Goal: Transaction & Acquisition: Subscribe to service/newsletter

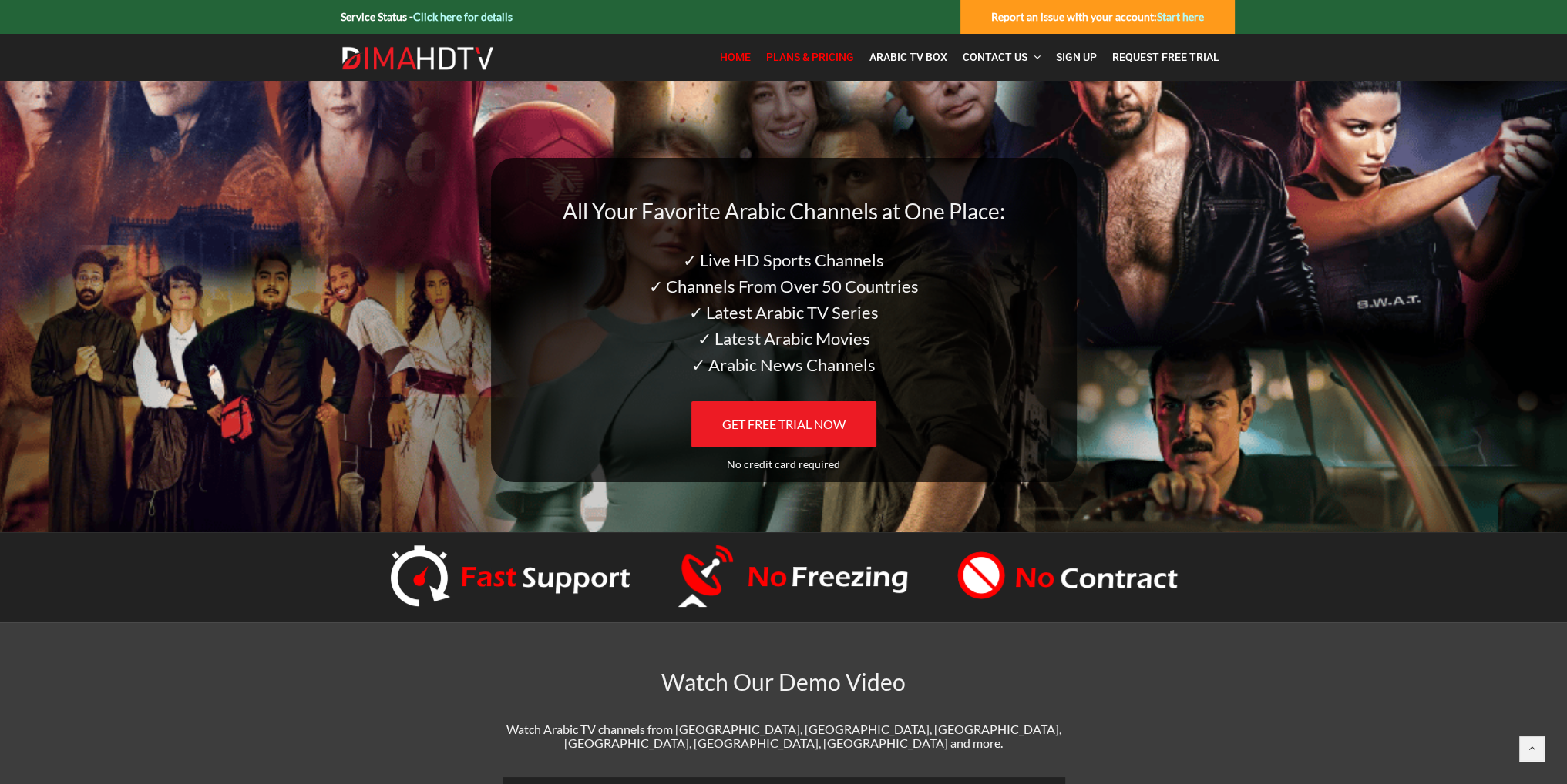
click at [835, 57] on span "Plans & Pricing" at bounding box center [810, 56] width 88 height 12
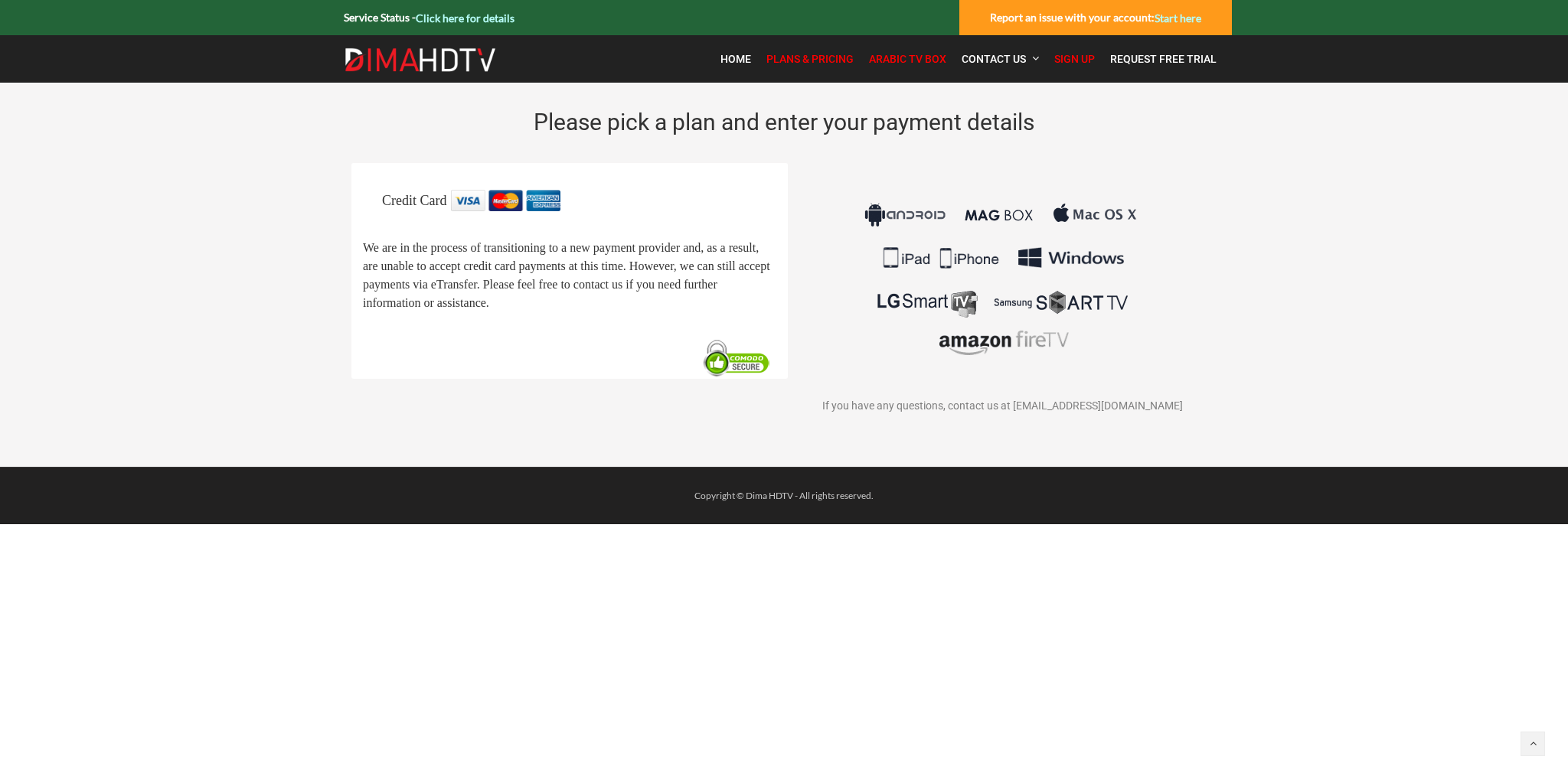
click at [910, 59] on span "Arabic TV Box" at bounding box center [908, 59] width 78 height 12
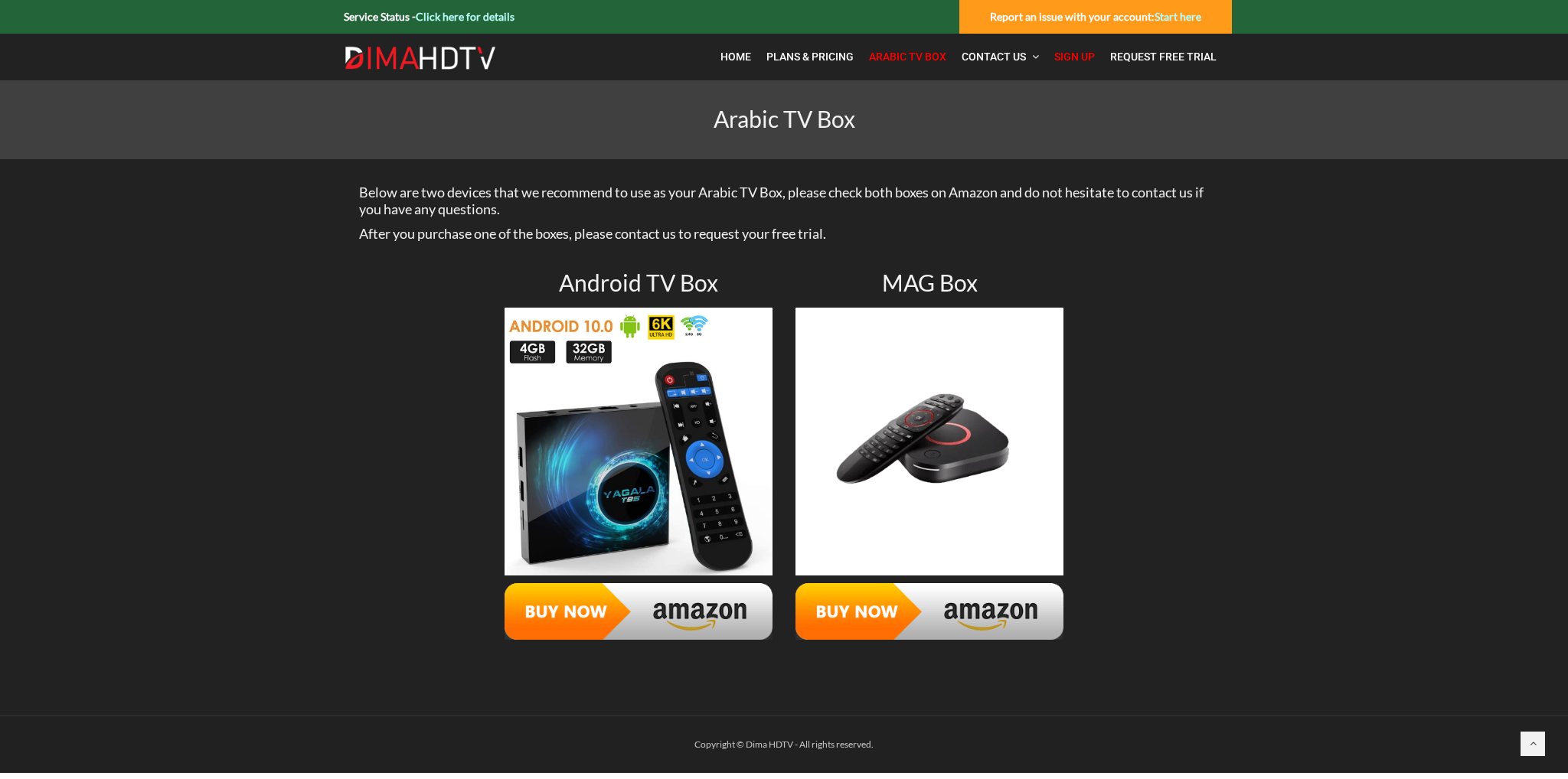
click at [1079, 53] on span "Sign Up" at bounding box center [1074, 56] width 41 height 12
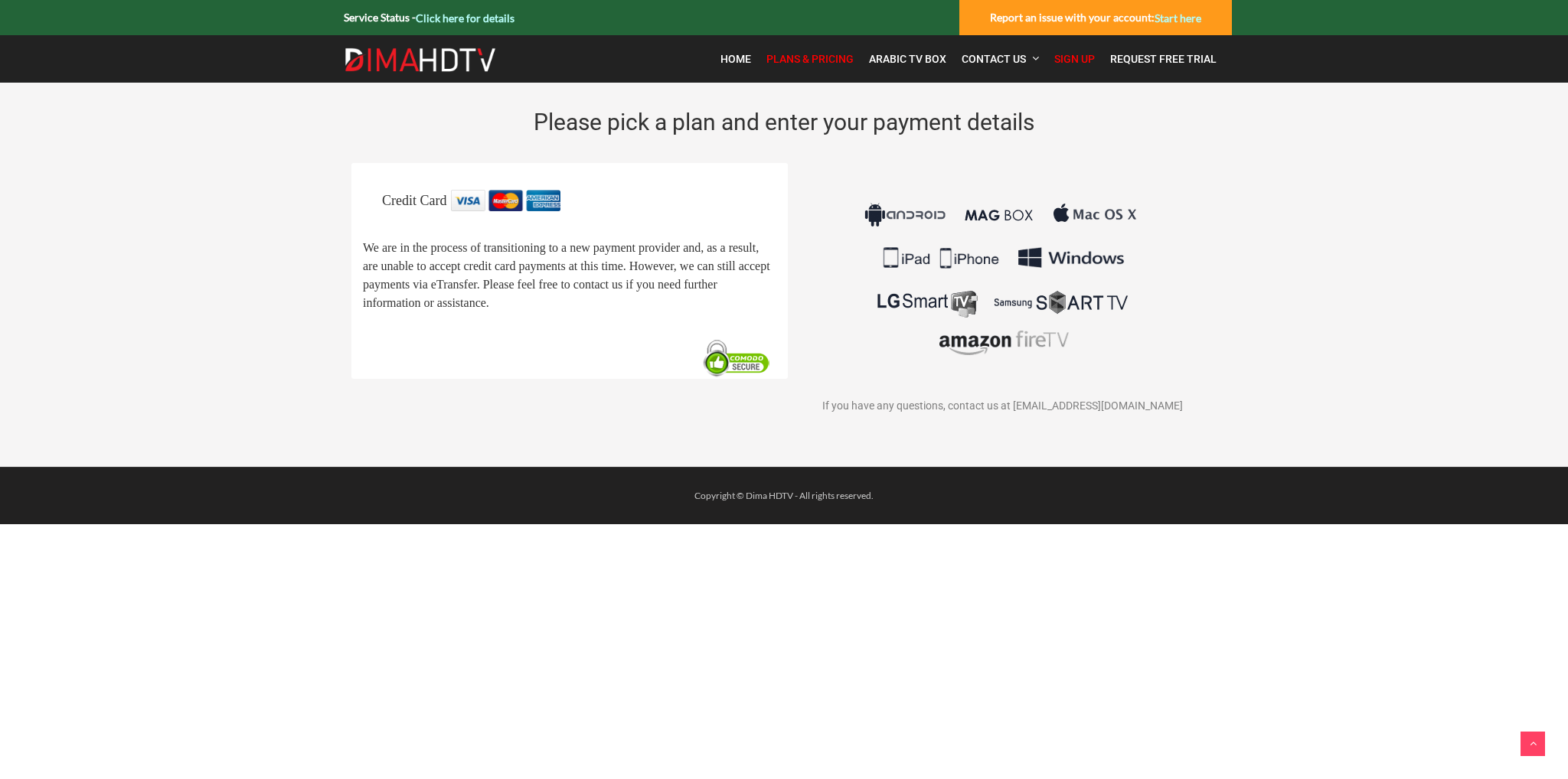
click at [1531, 741] on icon at bounding box center [1533, 742] width 7 height 10
click at [500, 203] on img at bounding box center [506, 200] width 110 height 22
click at [738, 379] on img at bounding box center [737, 358] width 78 height 41
click at [942, 375] on div "If you have any questions, contact us at contact@dimahdtv.com" at bounding box center [1002, 303] width 413 height 225
click at [967, 294] on img at bounding box center [1002, 279] width 285 height 179
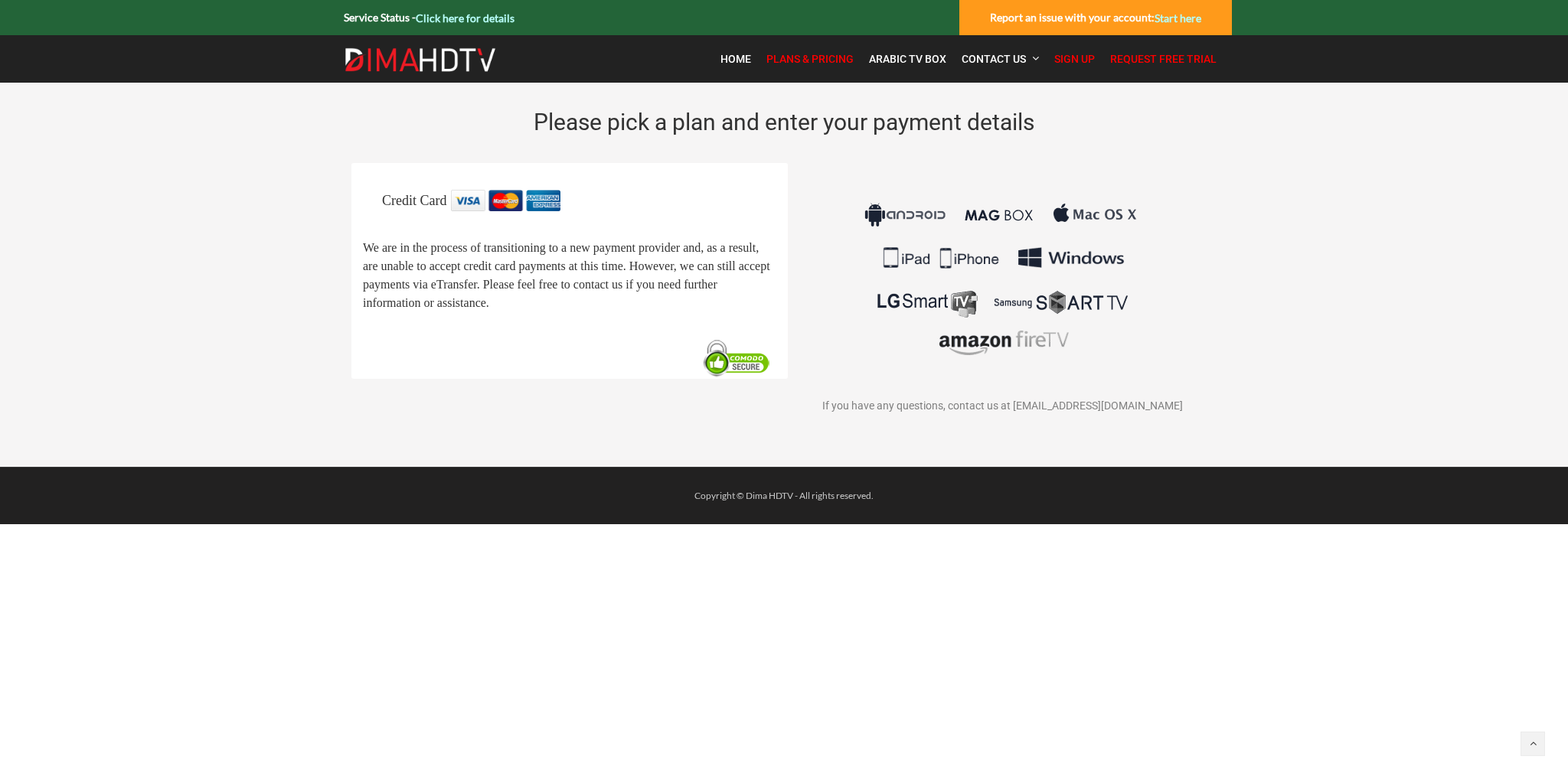
click at [1160, 61] on span "Request Free Trial" at bounding box center [1163, 59] width 107 height 12
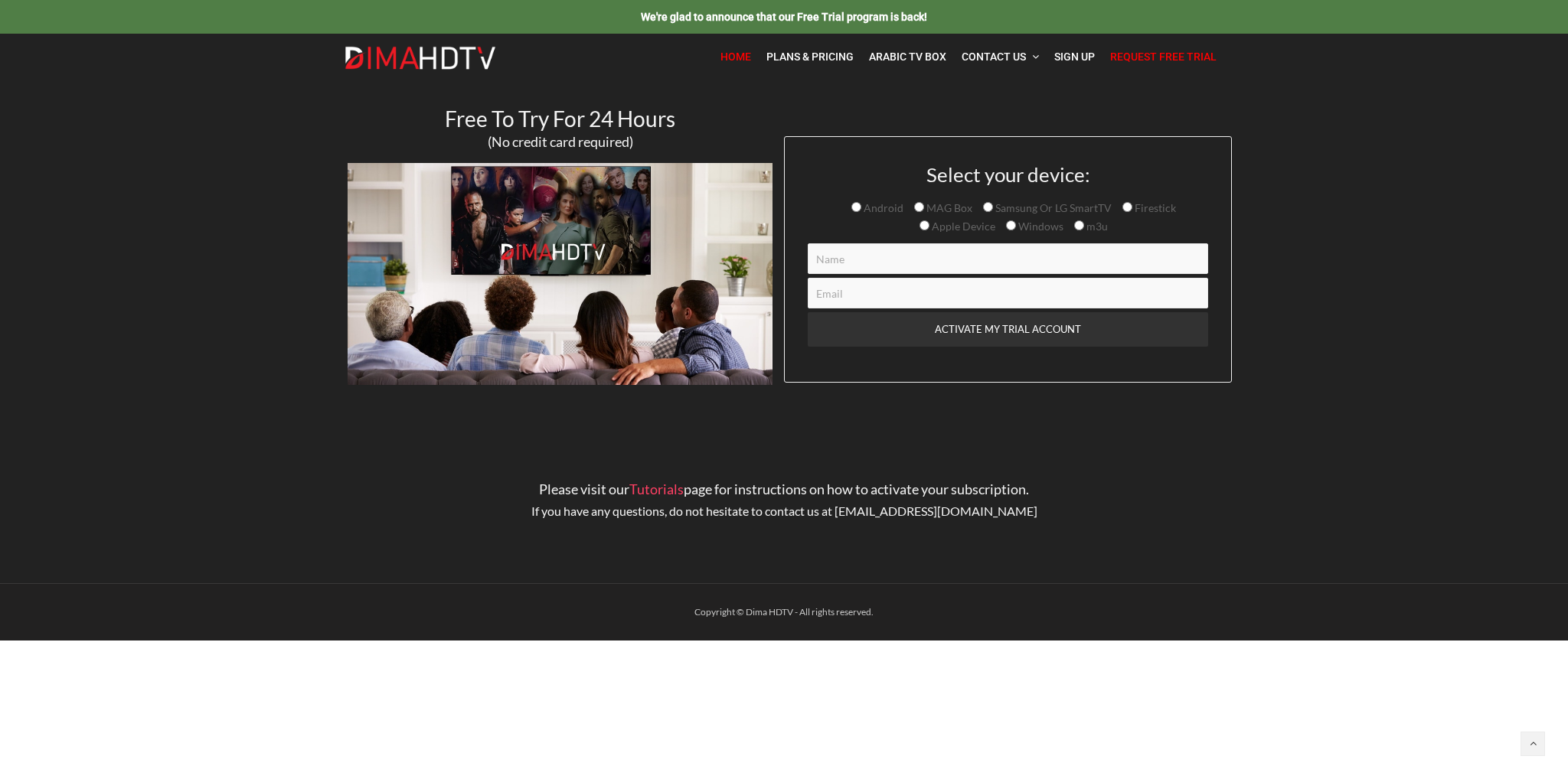
click at [739, 58] on span "Home" at bounding box center [736, 56] width 30 height 12
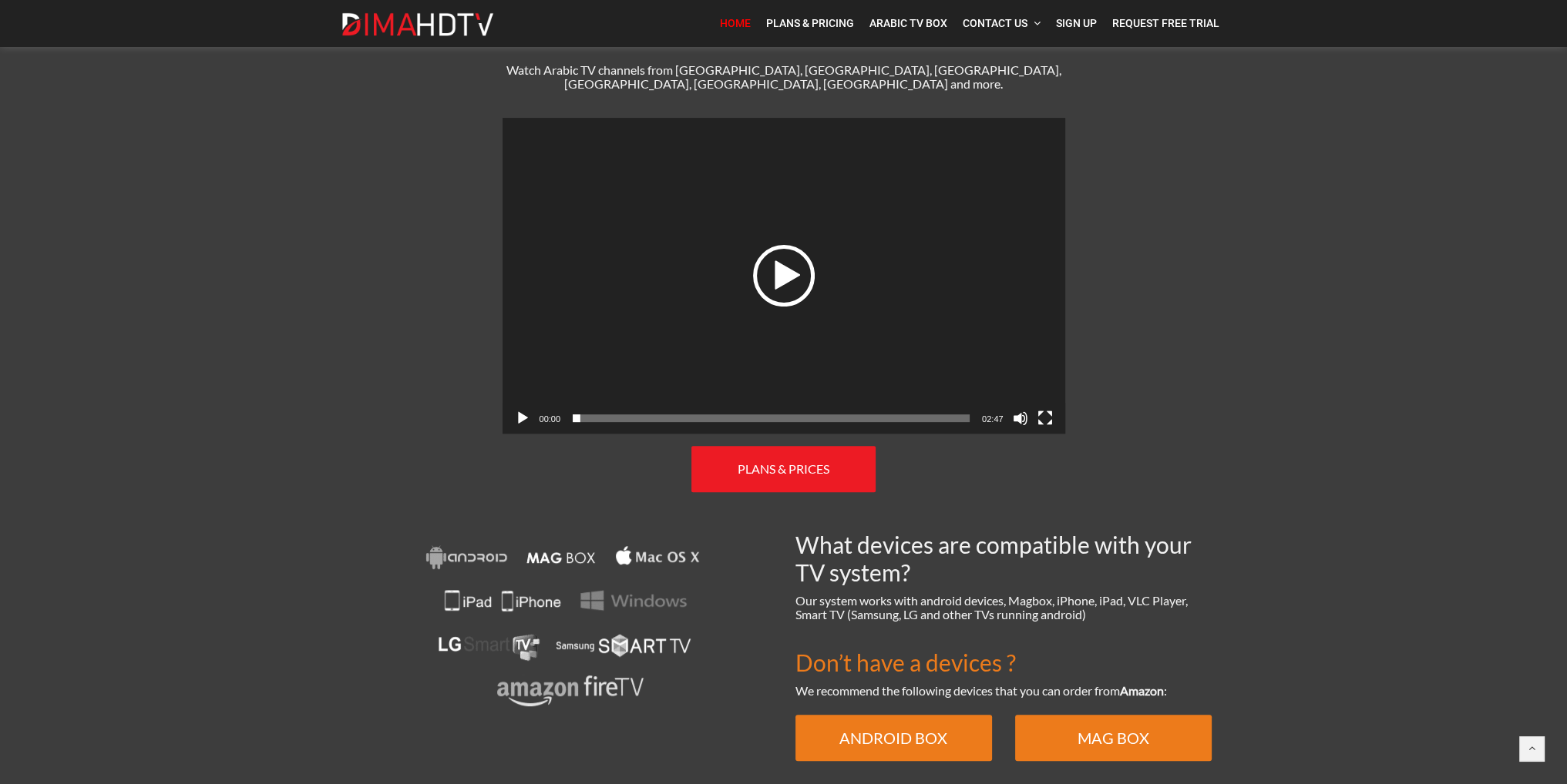
scroll to position [694, 0]
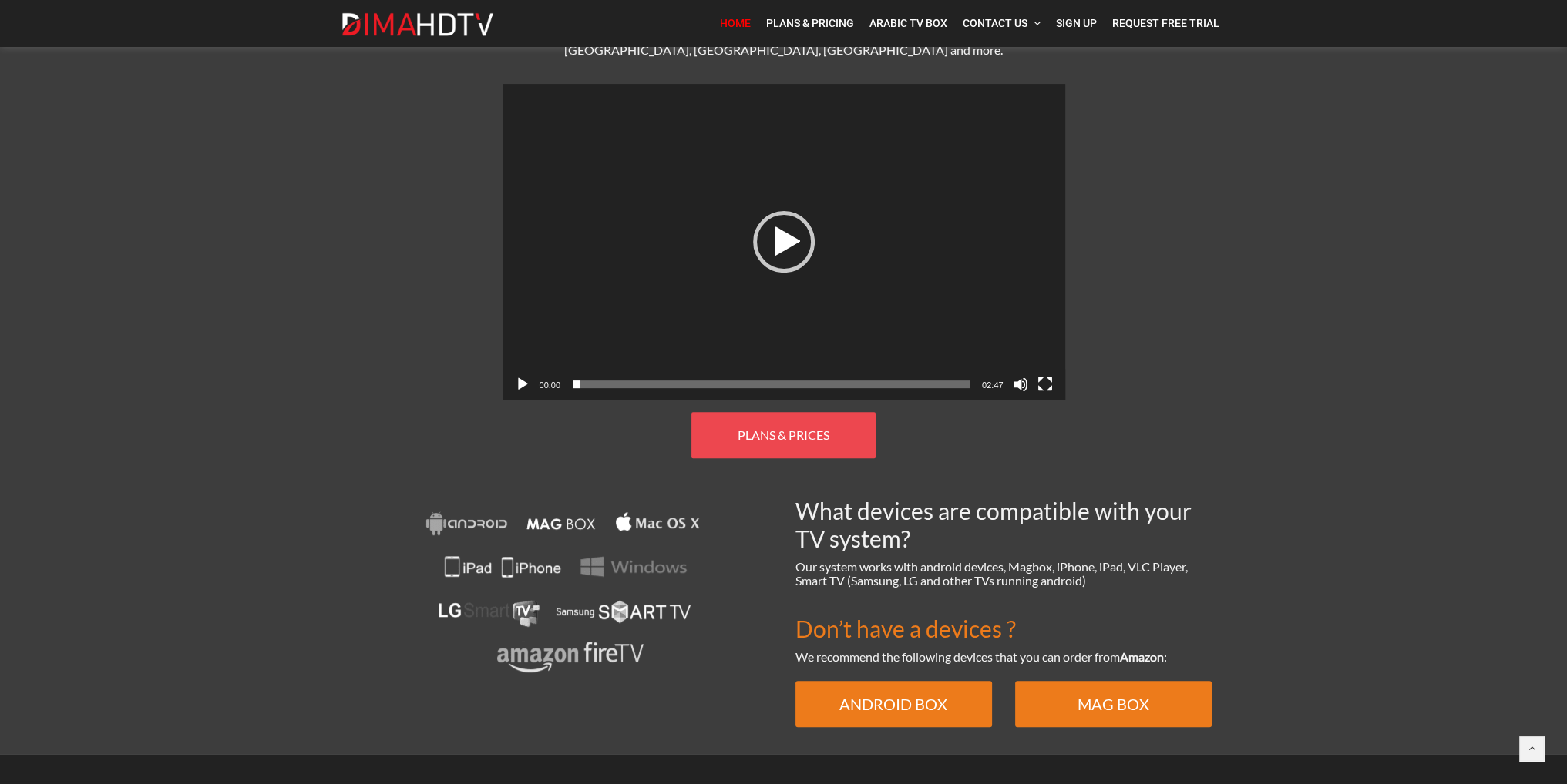
click at [789, 427] on span "PLANS & PRICES" at bounding box center [784, 434] width 91 height 14
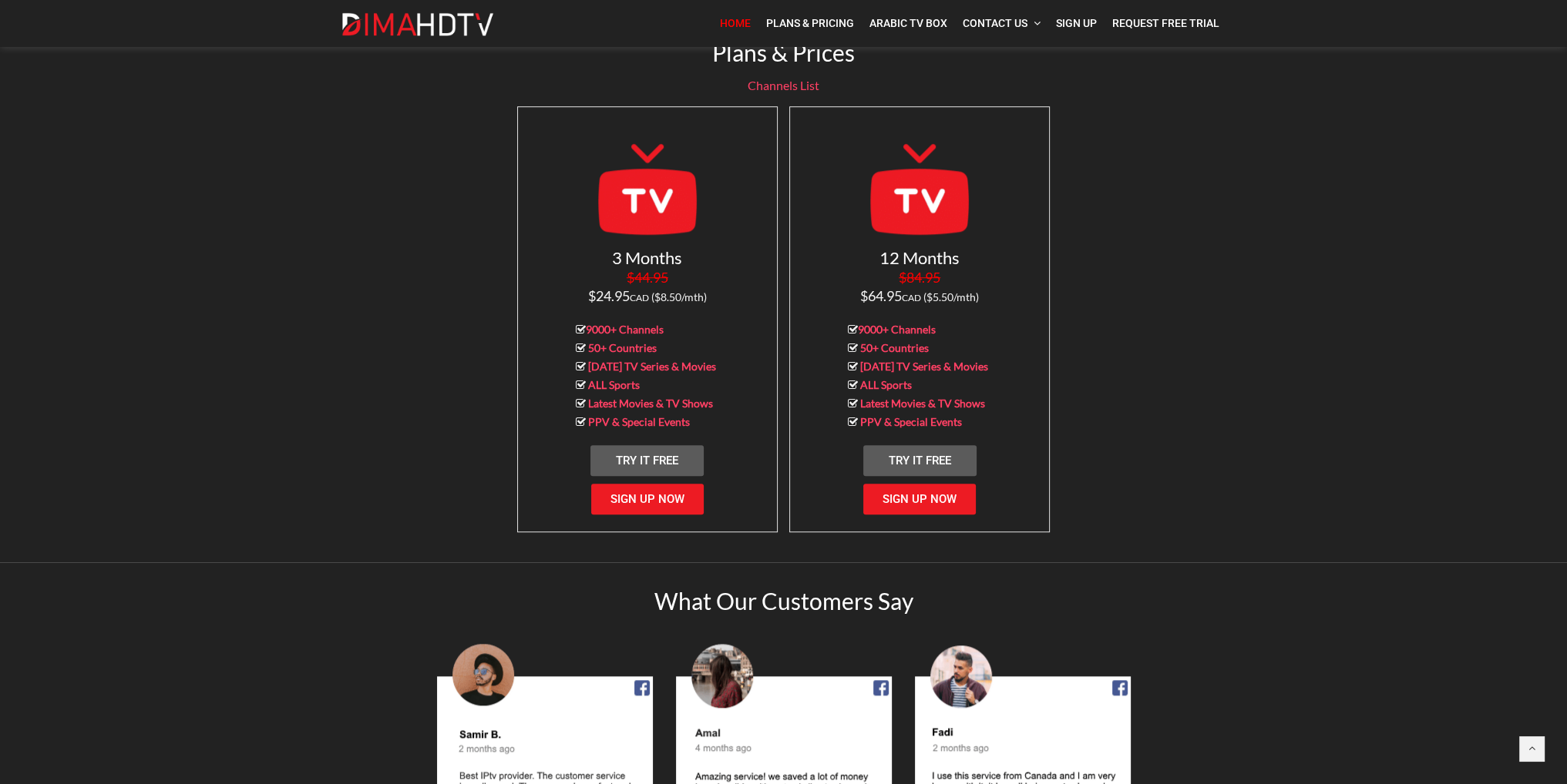
click at [919, 189] on img at bounding box center [919, 191] width 115 height 115
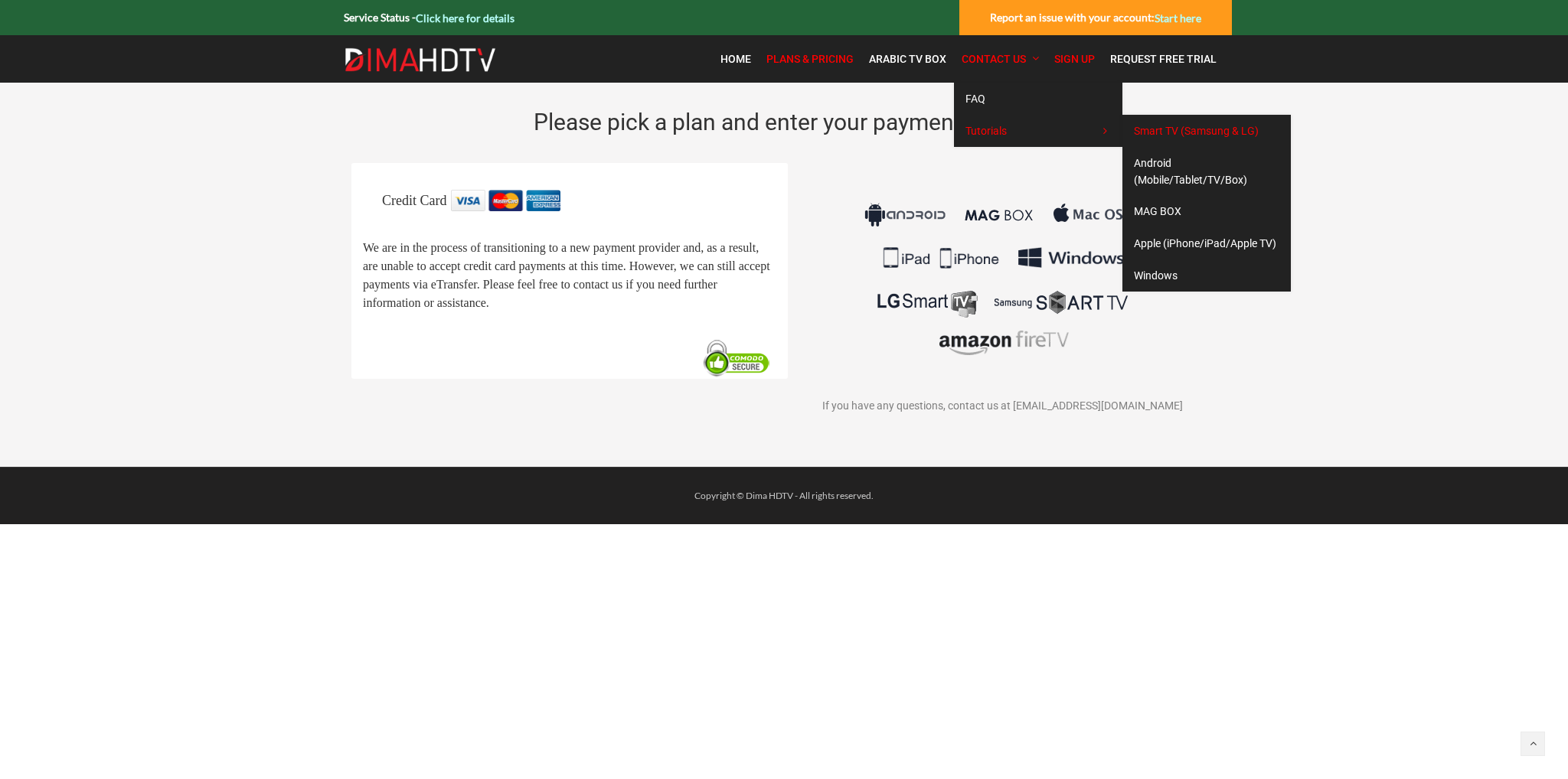
click at [1179, 132] on span "Smart TV (Samsung & LG)" at bounding box center [1196, 130] width 125 height 12
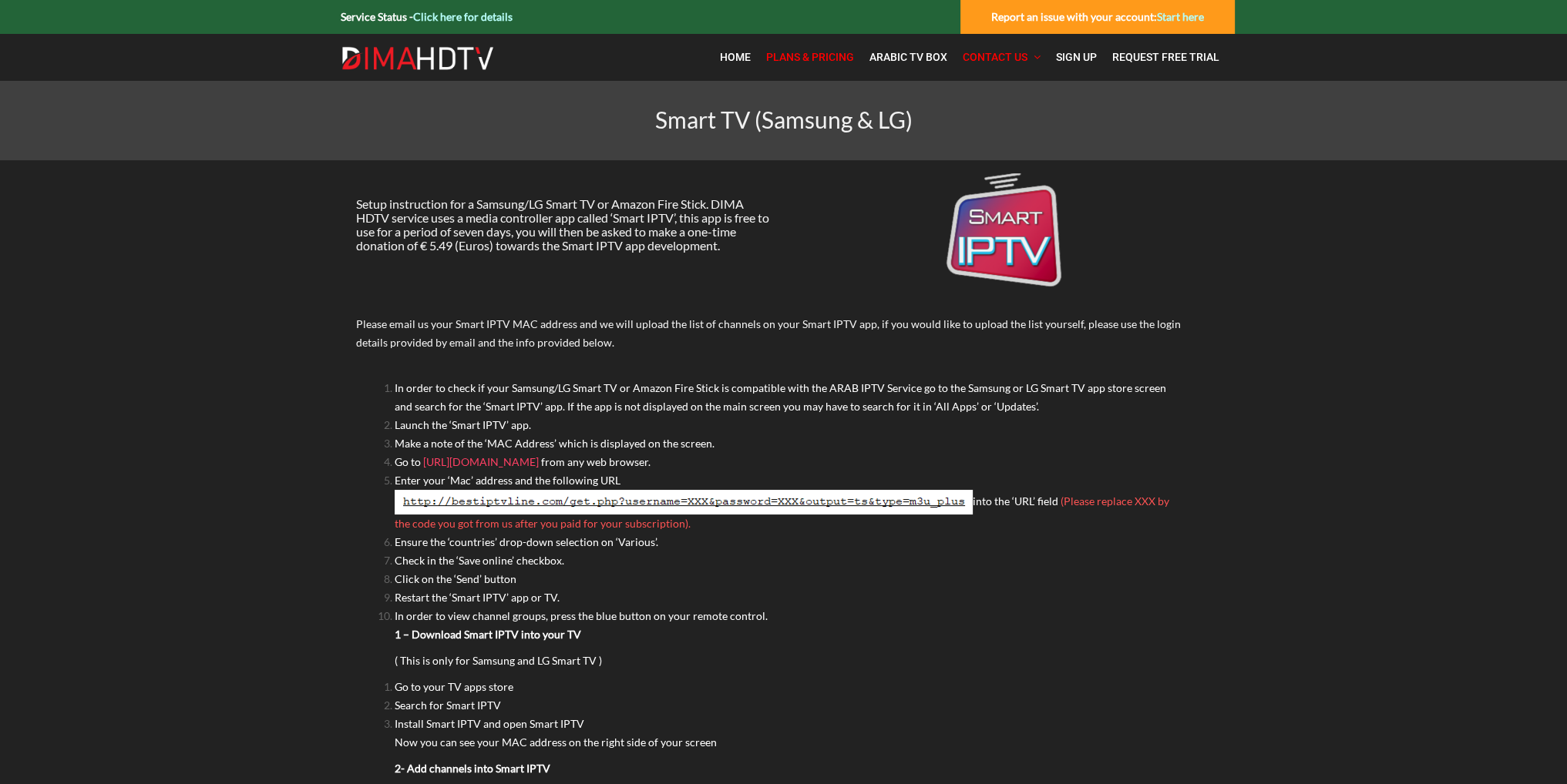
click at [836, 53] on span "Plans & Pricing" at bounding box center [810, 56] width 88 height 12
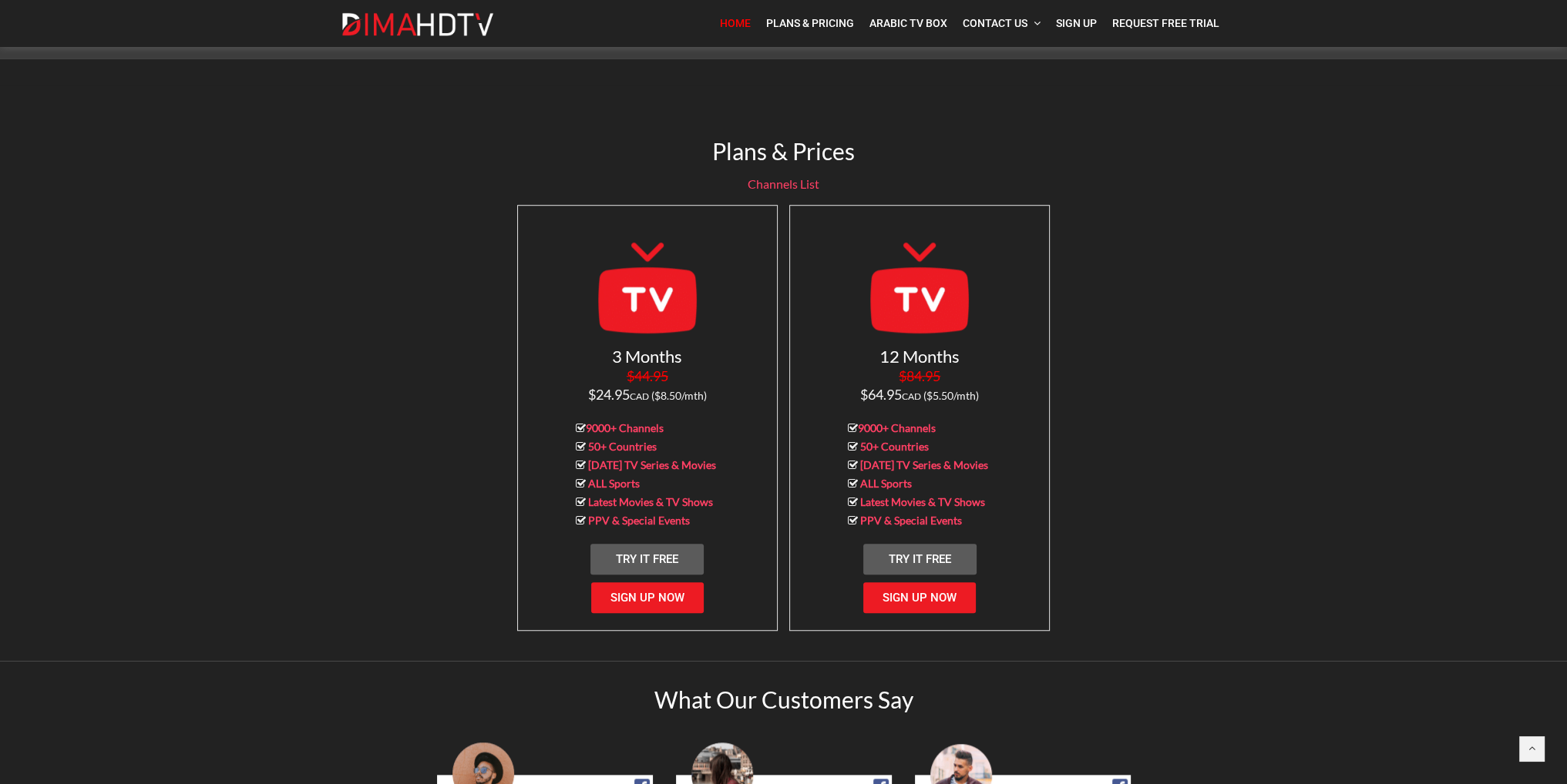
scroll to position [694, 0]
